Goal: Task Accomplishment & Management: Manage account settings

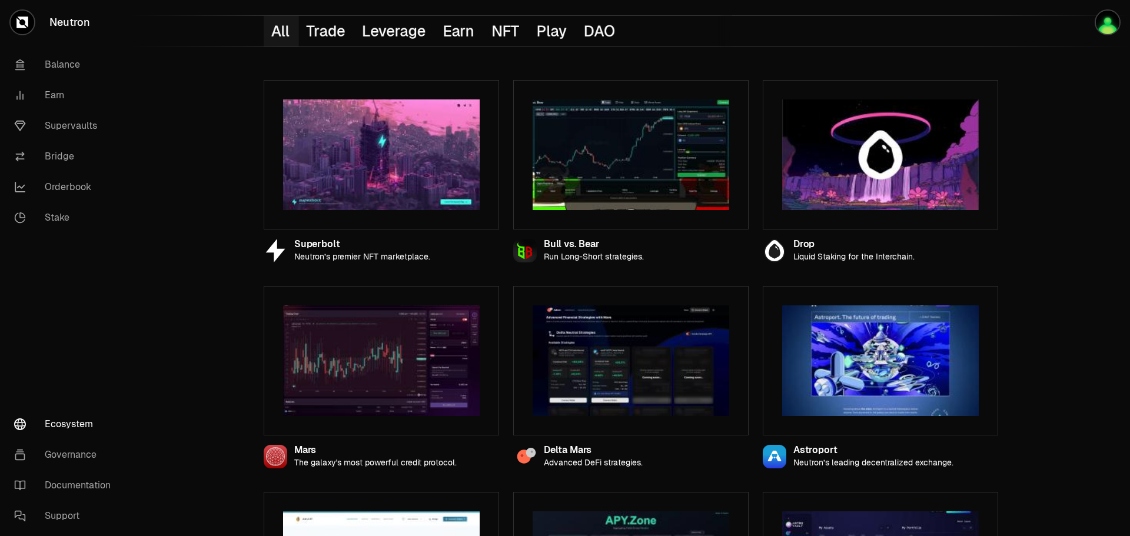
scroll to position [59, 0]
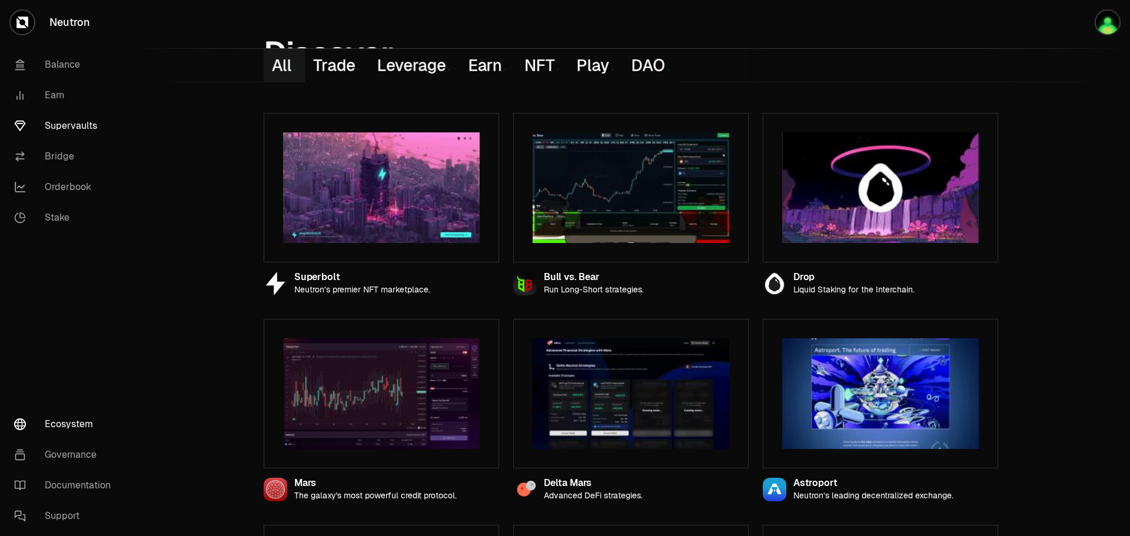
click at [96, 122] on link "Supervaults" at bounding box center [66, 126] width 122 height 31
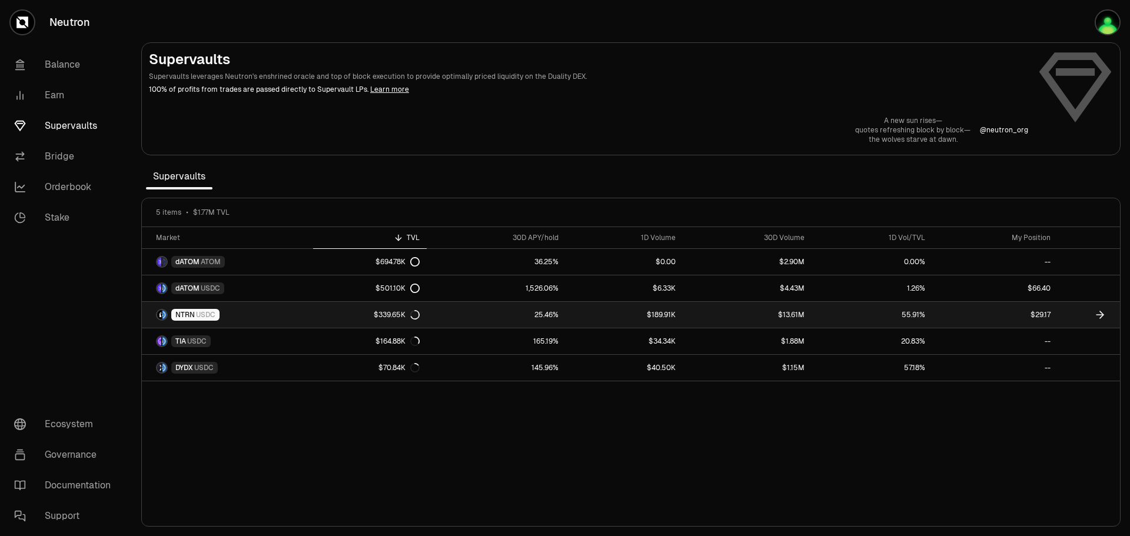
click at [1103, 319] on icon at bounding box center [1100, 315] width 12 height 12
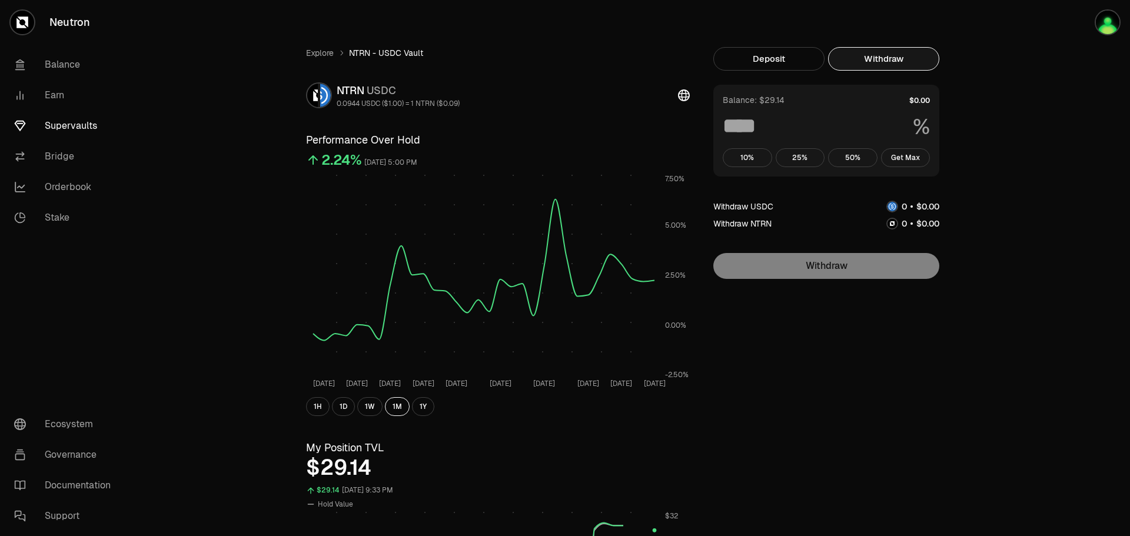
click at [895, 56] on button "Withdraw" at bounding box center [883, 59] width 111 height 24
click at [913, 154] on button "Get Max" at bounding box center [905, 157] width 49 height 19
type input "***"
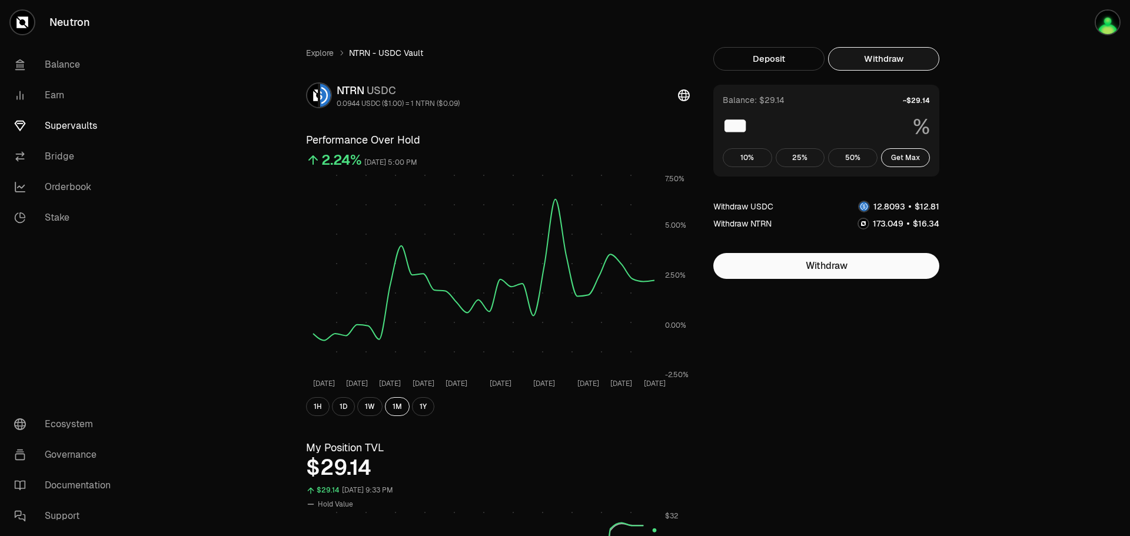
click at [78, 122] on link "Supervaults" at bounding box center [66, 126] width 122 height 31
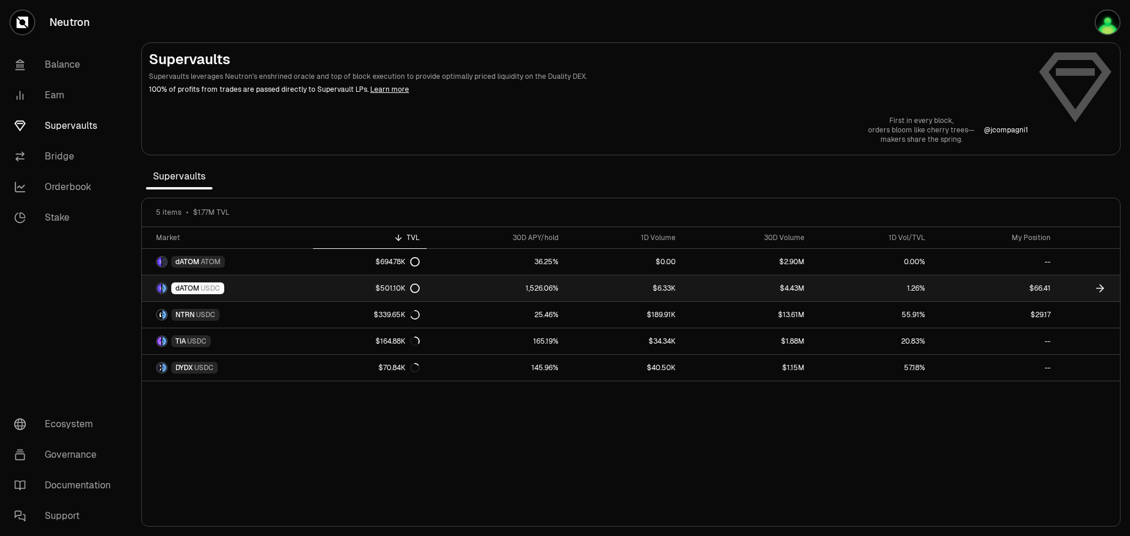
click at [1079, 286] on link at bounding box center [1089, 289] width 62 height 26
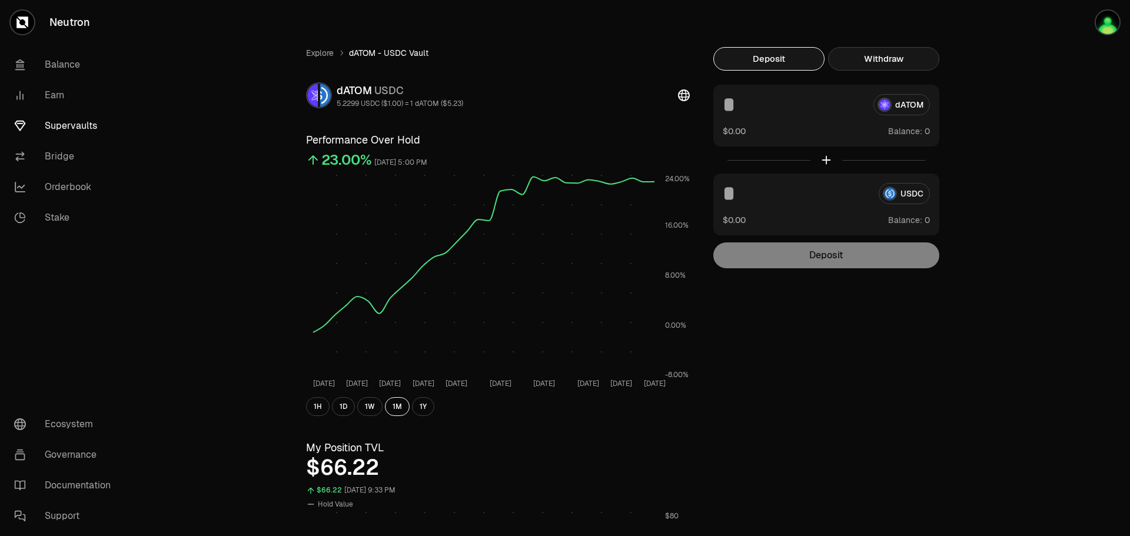
click at [883, 55] on button "Withdraw" at bounding box center [883, 59] width 111 height 24
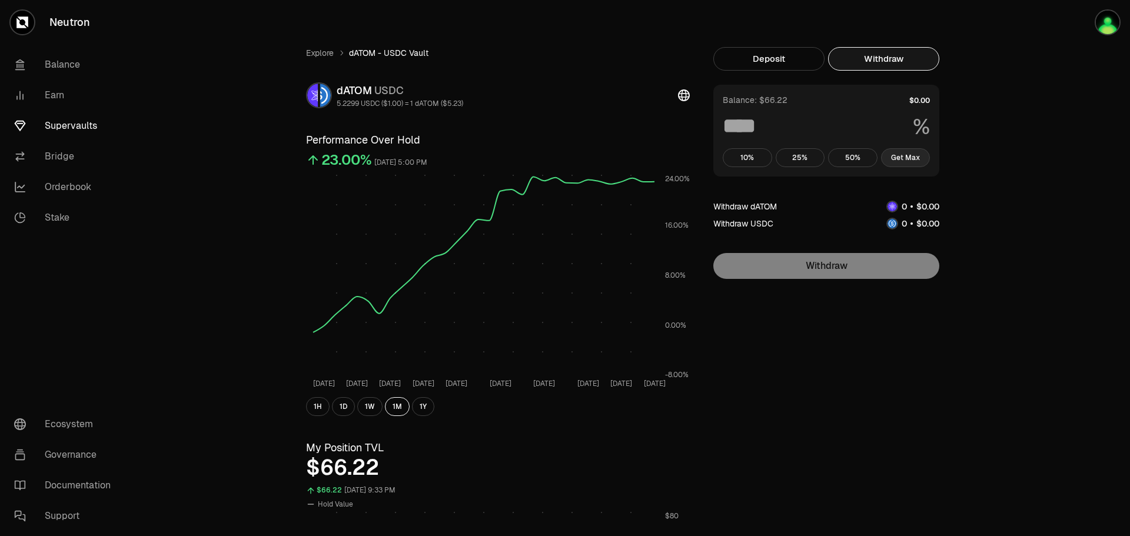
click at [906, 159] on button "Get Max" at bounding box center [905, 157] width 49 height 19
type input "***"
